Goal: Book appointment/travel/reservation

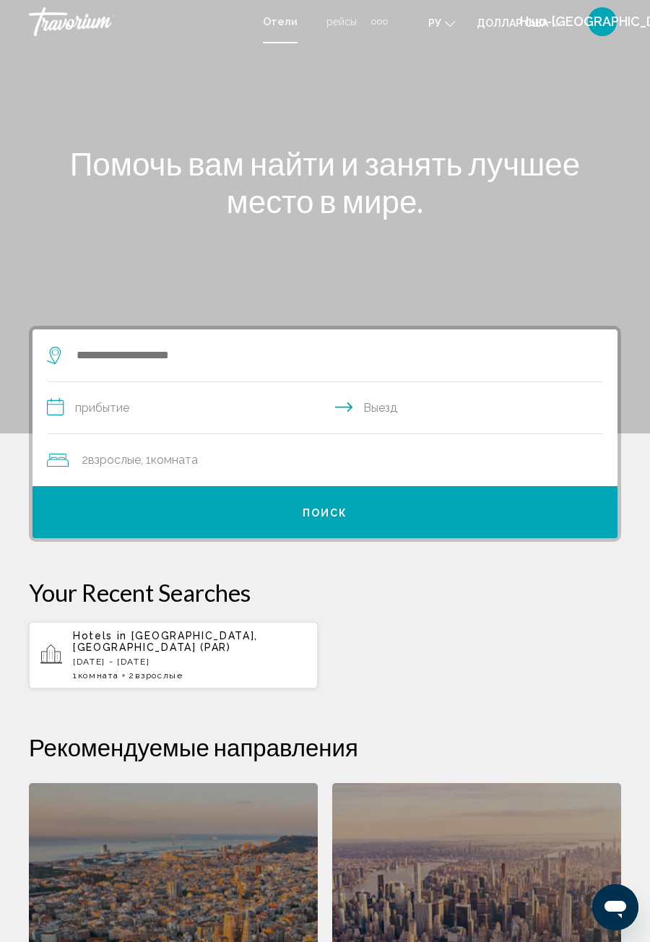
click at [378, 30] on div "Дополнительные элементы навигации" at bounding box center [379, 22] width 17 height 22
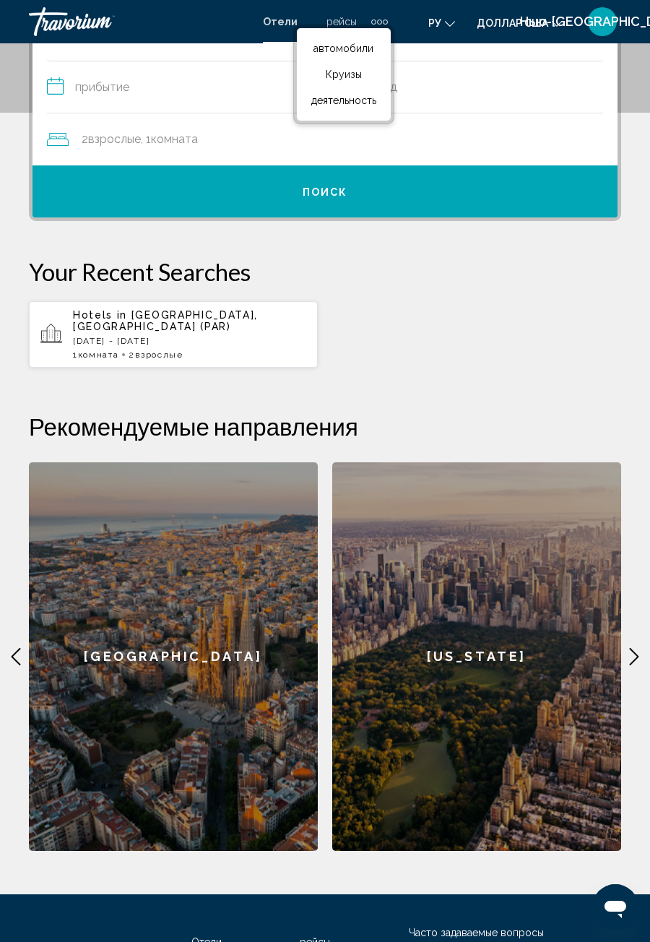
scroll to position [369, 0]
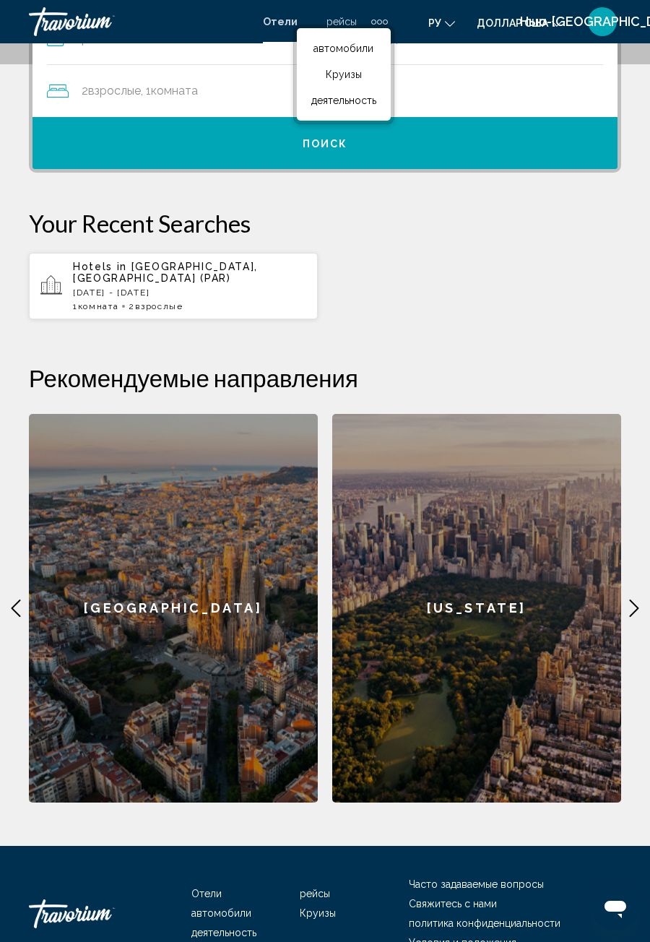
click at [174, 609] on div "[GEOGRAPHIC_DATA]" at bounding box center [173, 608] width 289 height 389
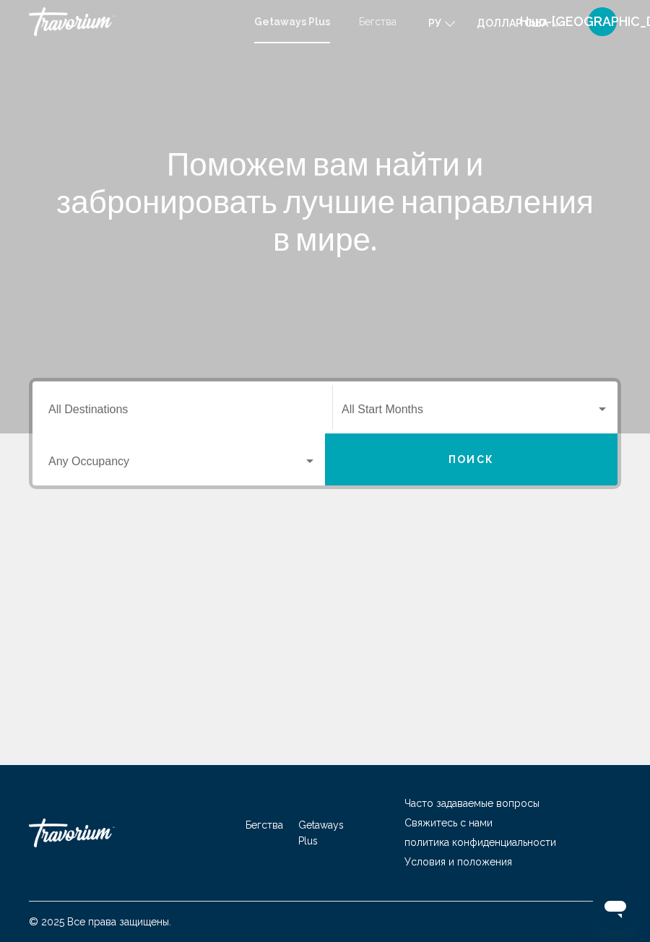
click at [100, 408] on input "Destination All Destinations" at bounding box center [182, 412] width 268 height 13
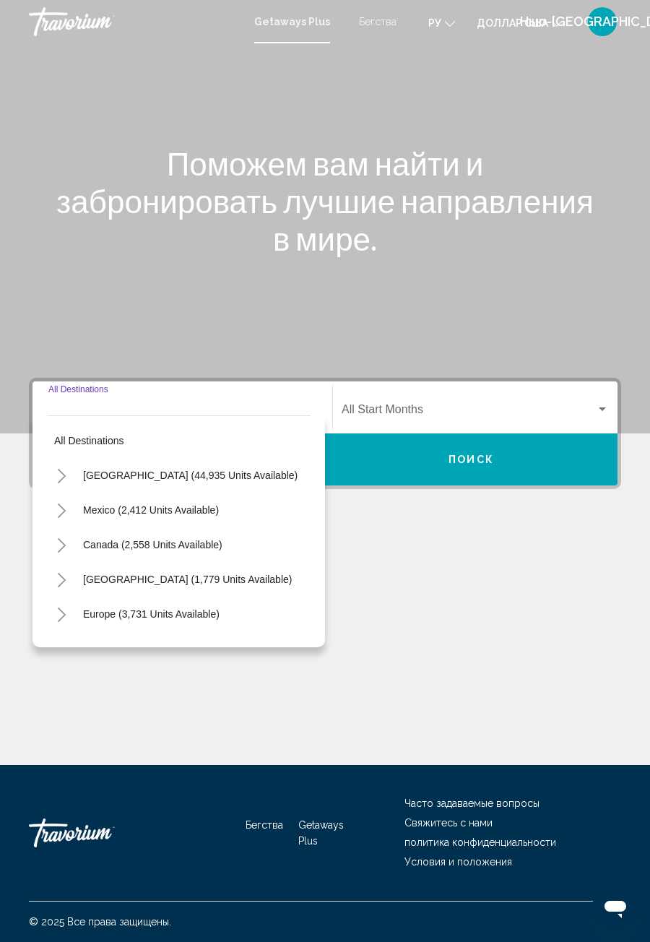
scroll to position [46, 0]
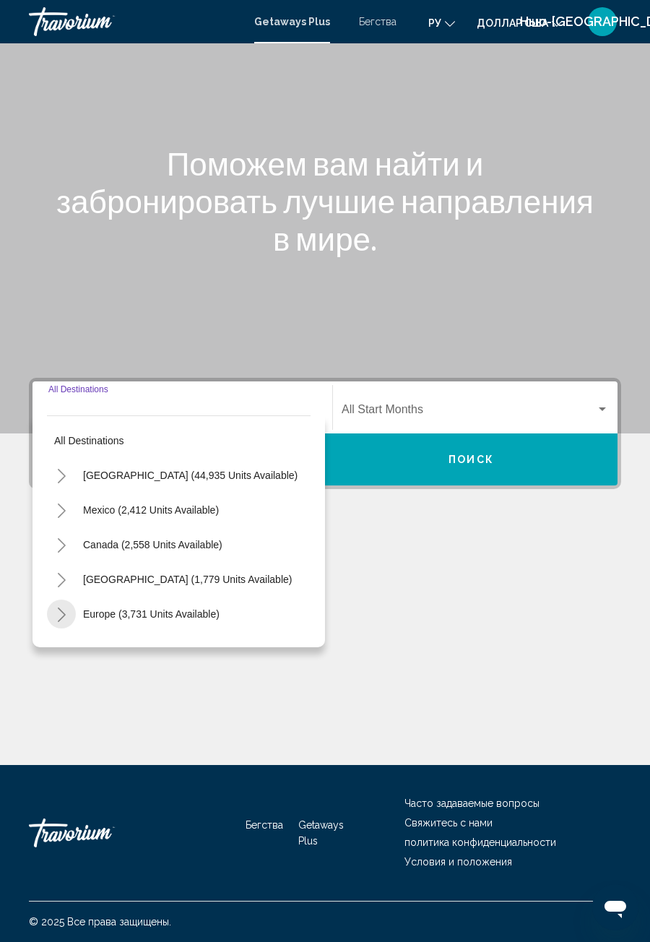
click at [65, 608] on icon "Toggle Europe (3,731 units available)" at bounding box center [61, 615] width 11 height 14
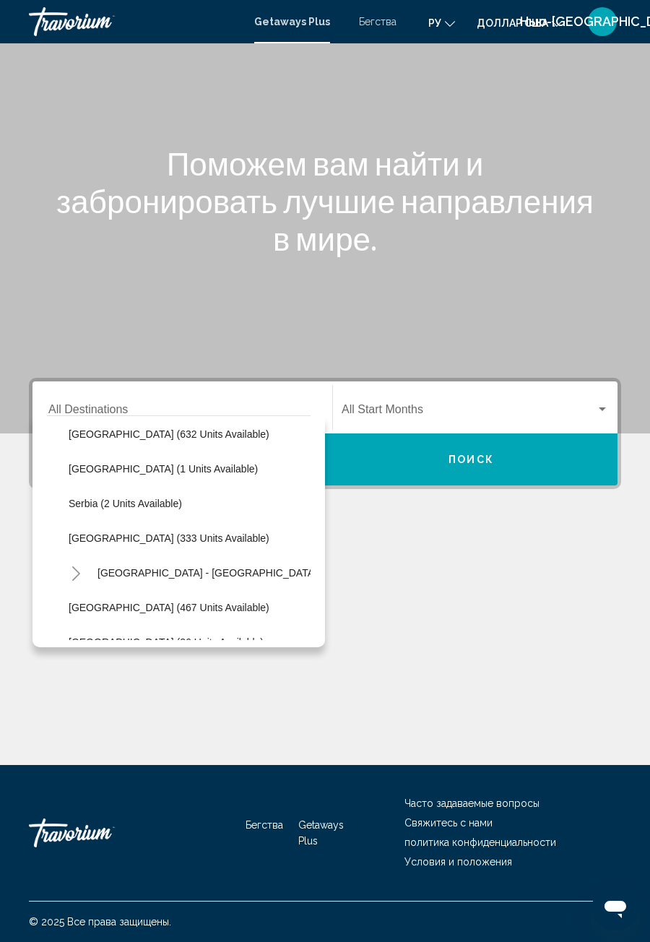
scroll to position [527, 0]
click at [222, 556] on button "Spain - Canary Islands (74 units available)" at bounding box center [252, 572] width 324 height 33
type input "**********"
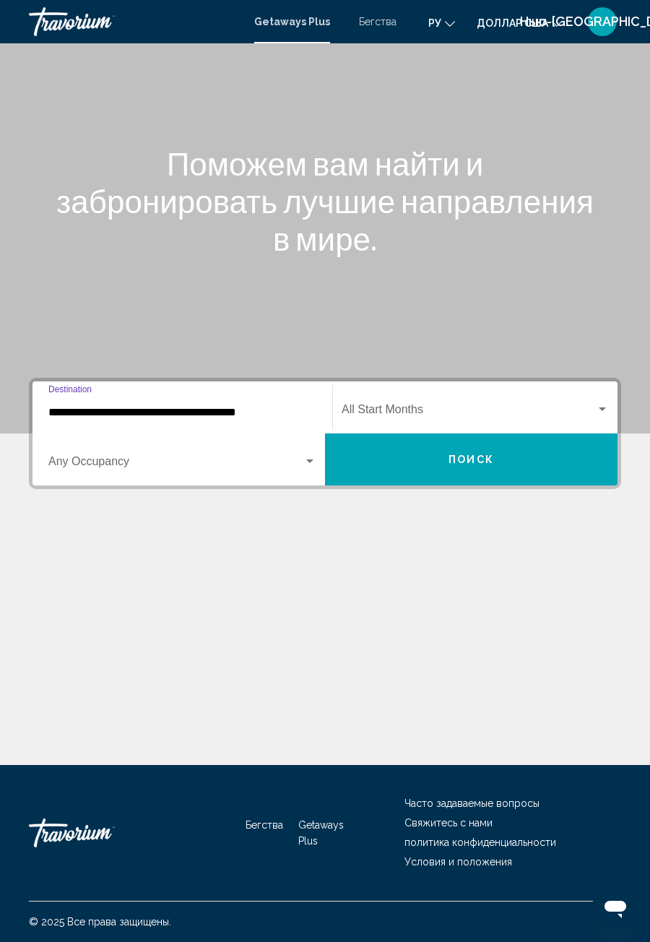
click at [471, 433] on button "Поиск" at bounding box center [471, 459] width 293 height 52
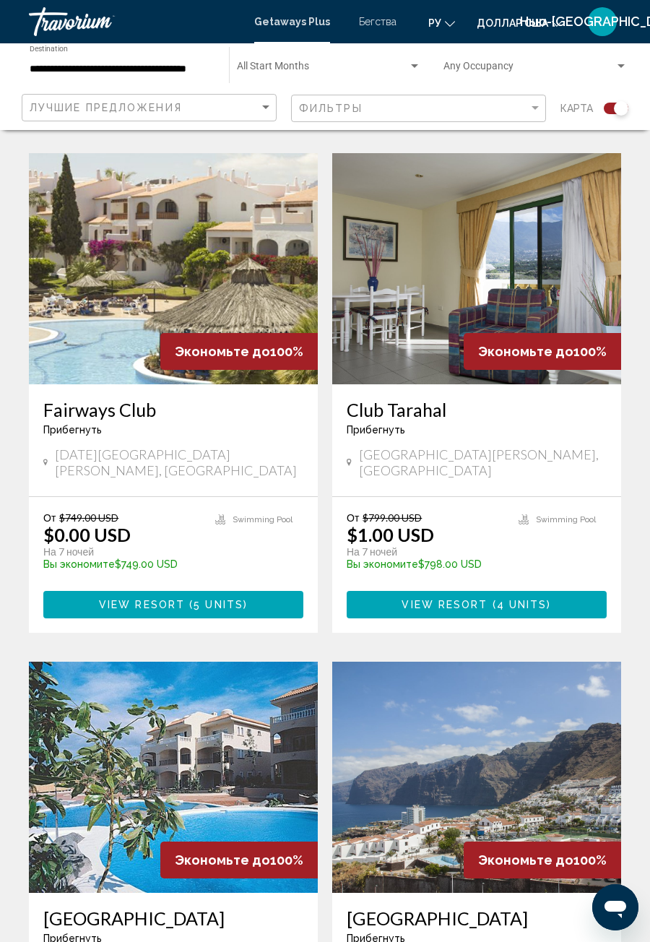
scroll to position [840, 0]
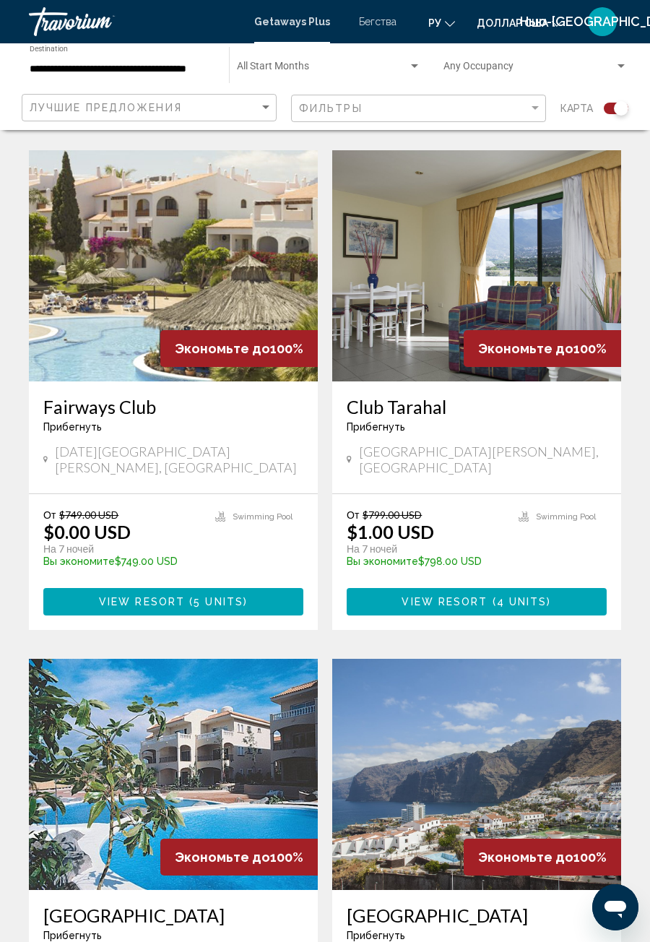
click at [201, 772] on img "Основное содержание" at bounding box center [173, 774] width 289 height 231
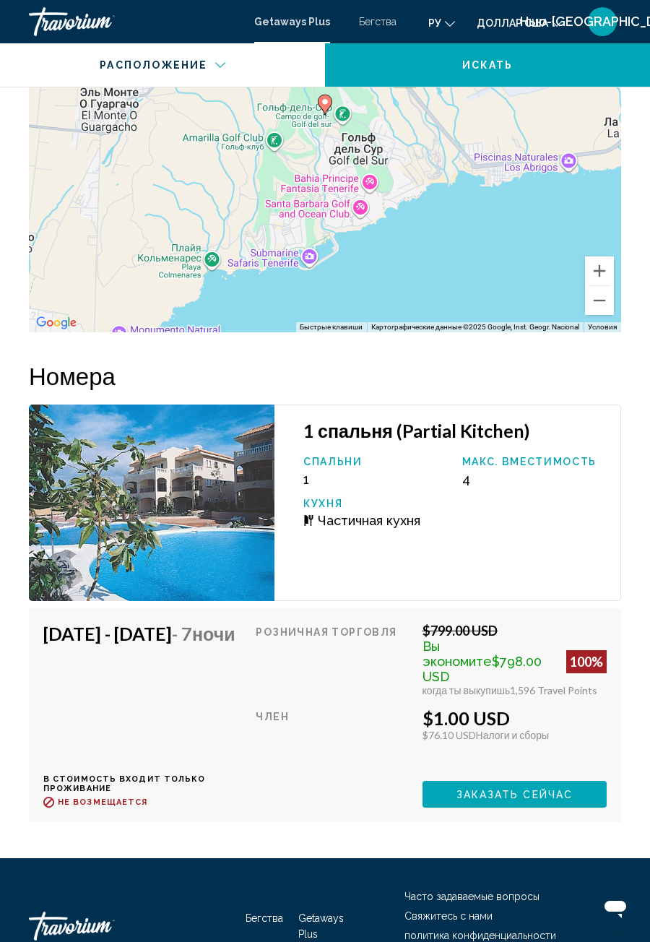
scroll to position [2642, 0]
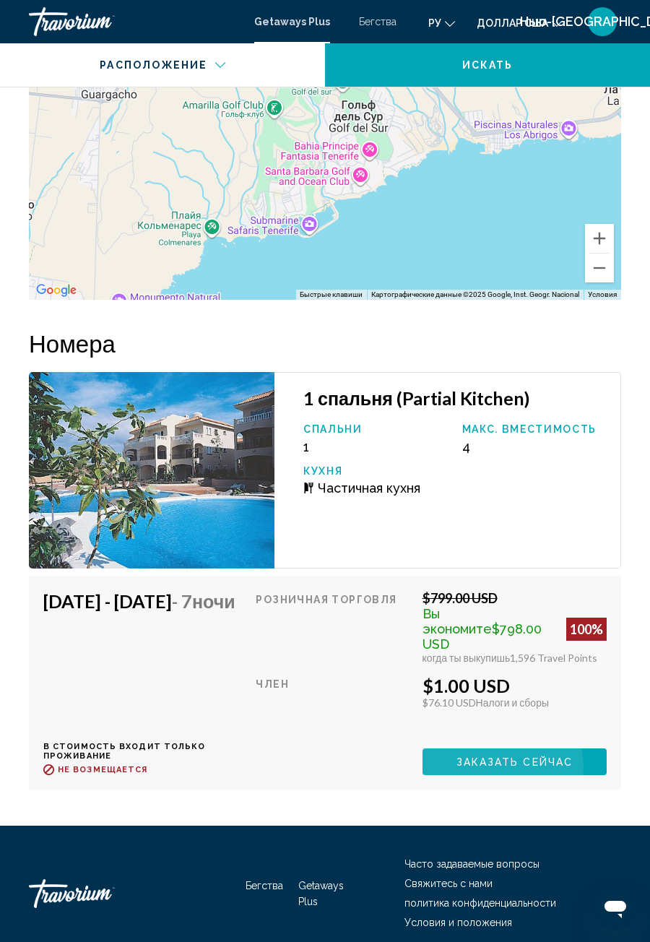
click at [527, 756] on span "Заказать сейчас" at bounding box center [515, 762] width 117 height 12
